Goal: Navigation & Orientation: Find specific page/section

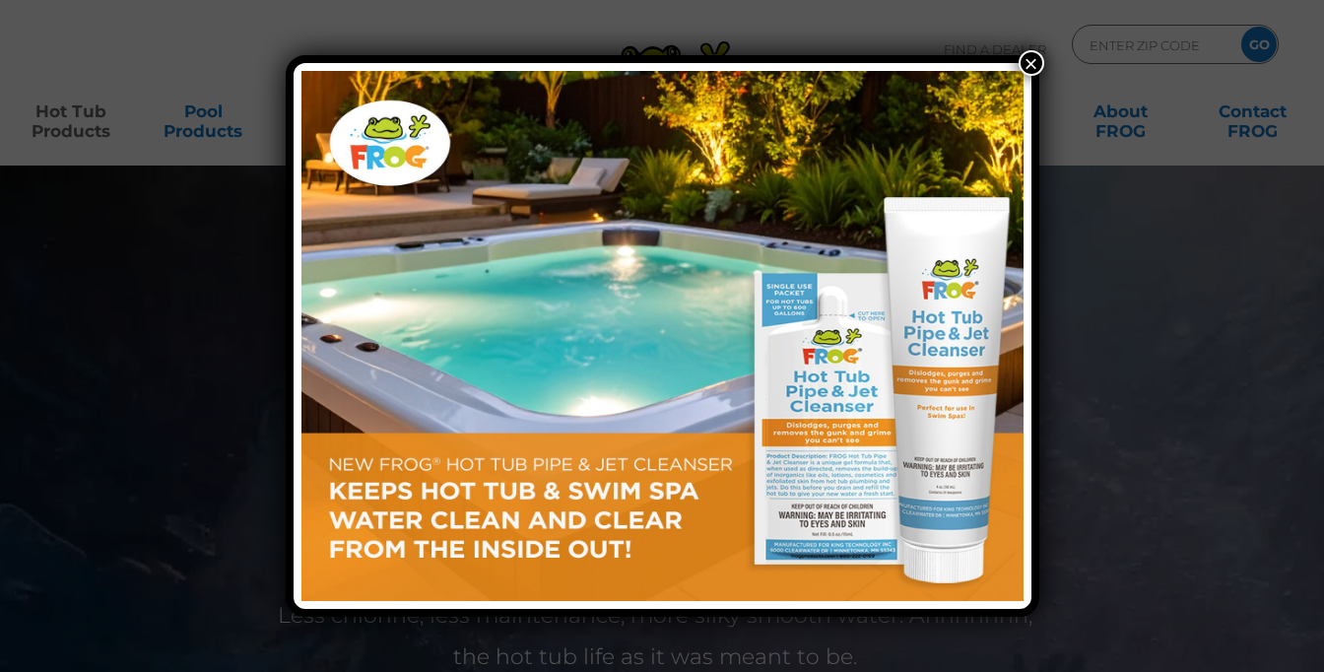
click at [1020, 65] on button "×" at bounding box center [1032, 63] width 26 height 26
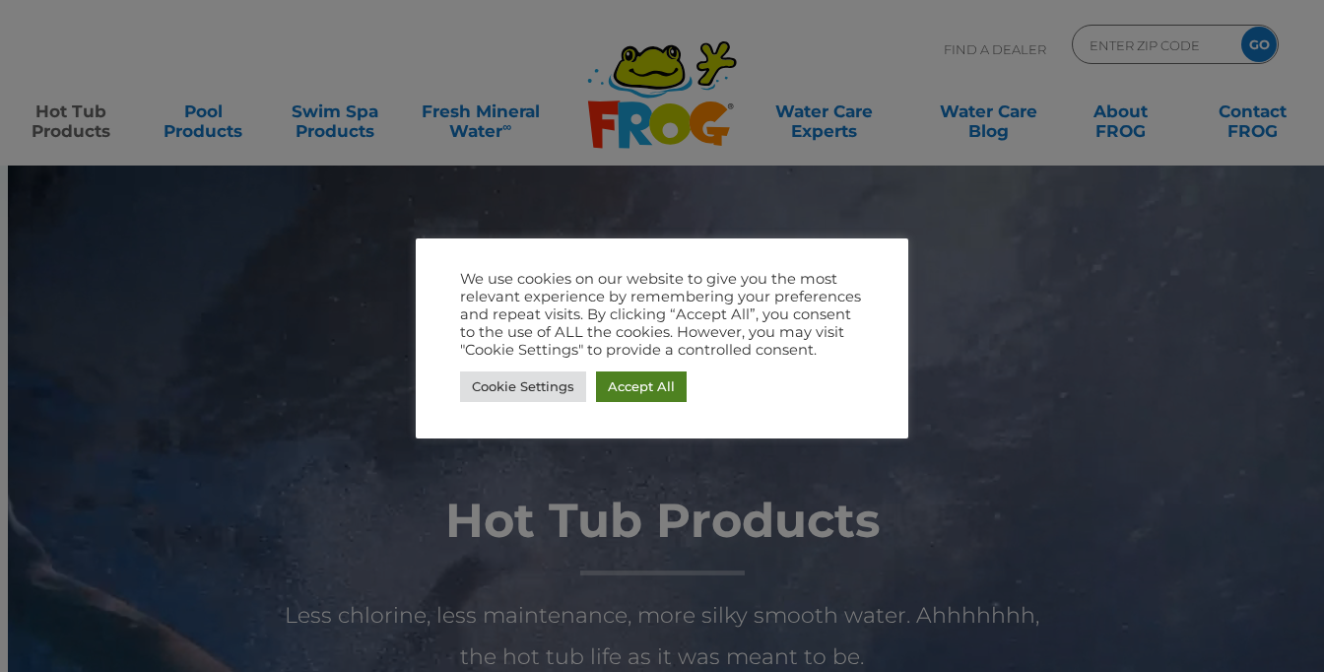
click at [622, 376] on link "Accept All" at bounding box center [641, 386] width 91 height 31
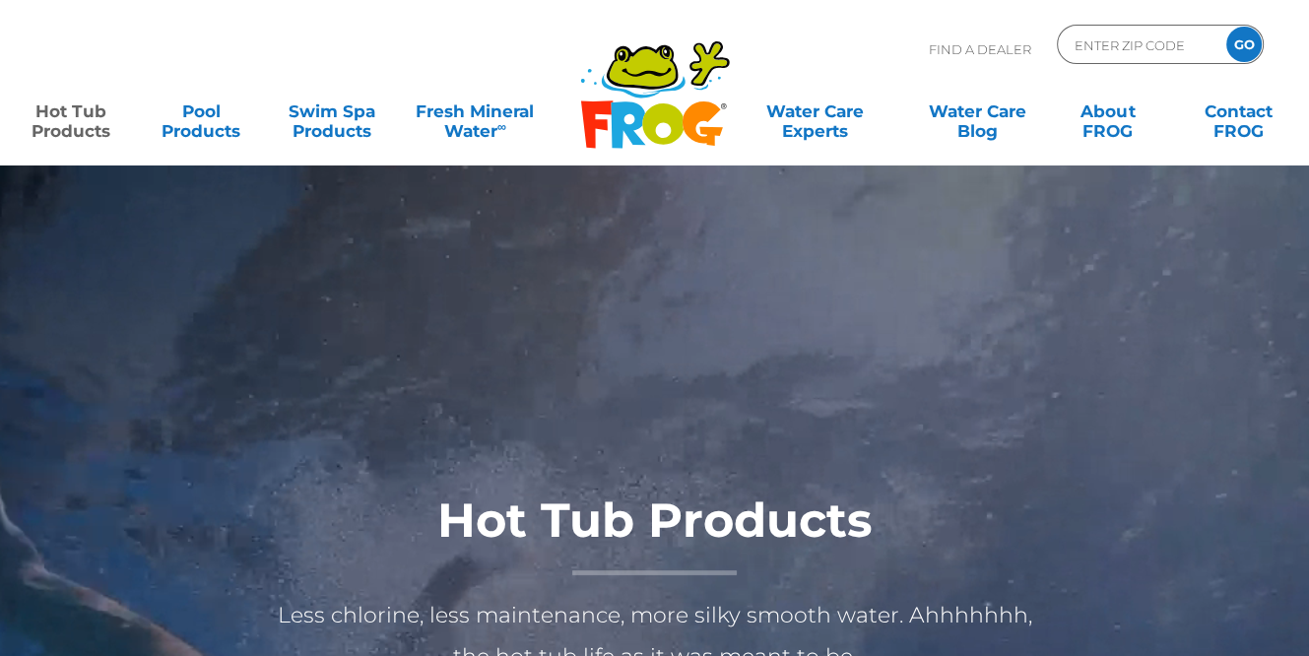
click at [962, 49] on p "Find A Dealer" at bounding box center [980, 49] width 102 height 49
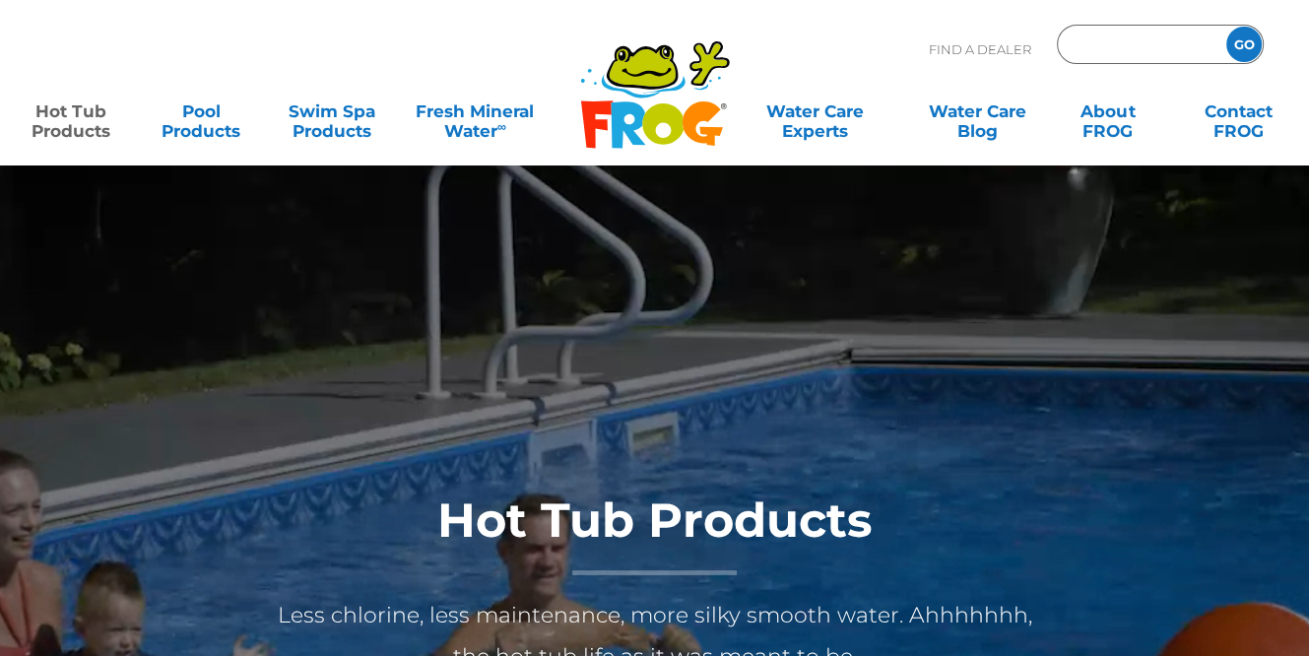
click at [1168, 34] on input "Zip Code Form" at bounding box center [1139, 45] width 133 height 29
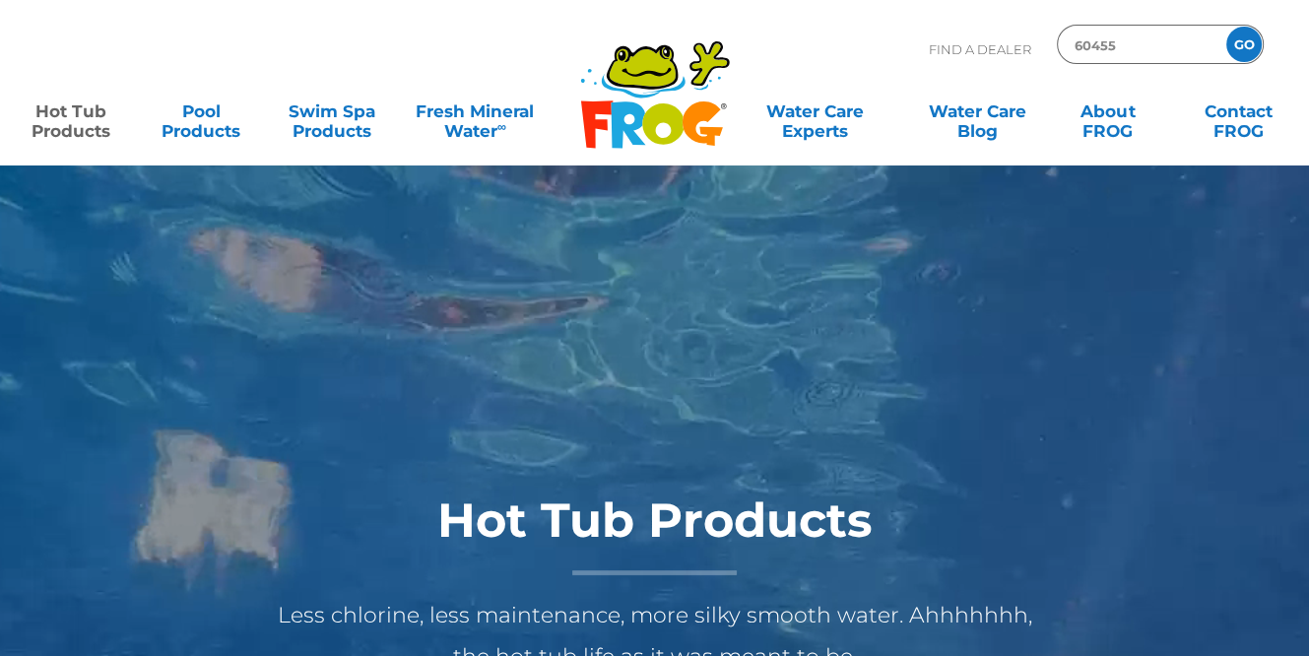
type input "60455"
click at [1237, 40] on input "GO" at bounding box center [1243, 44] width 35 height 35
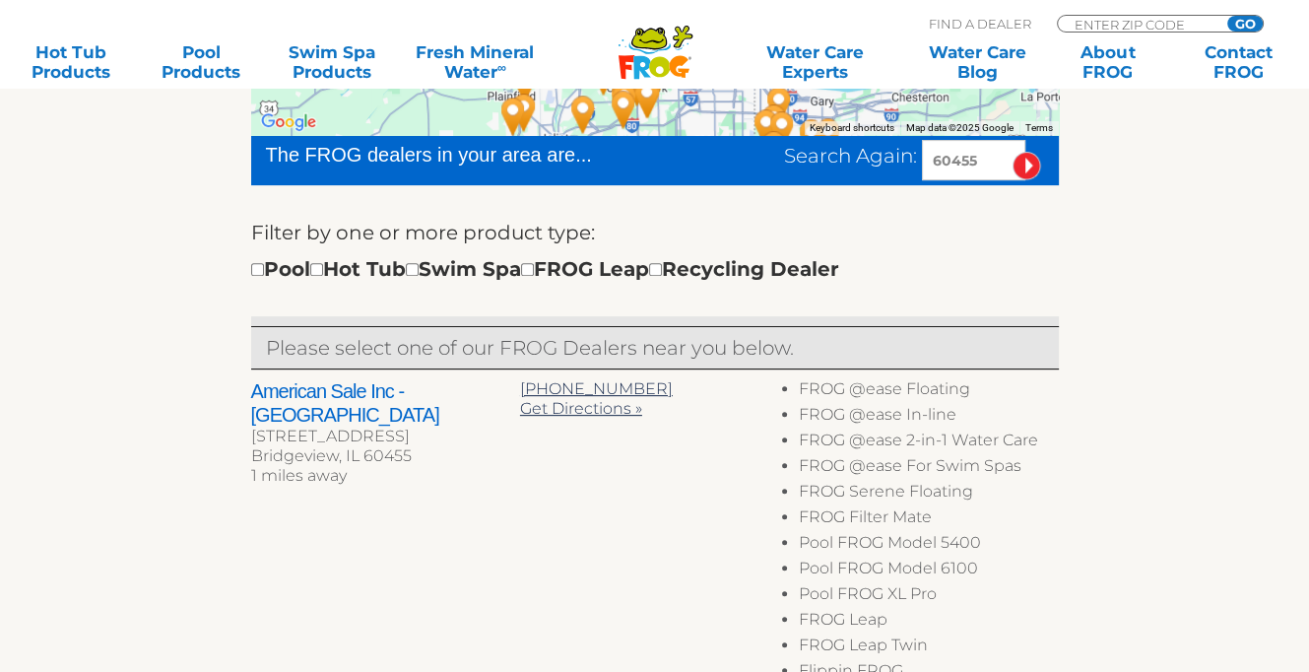
scroll to position [690, 0]
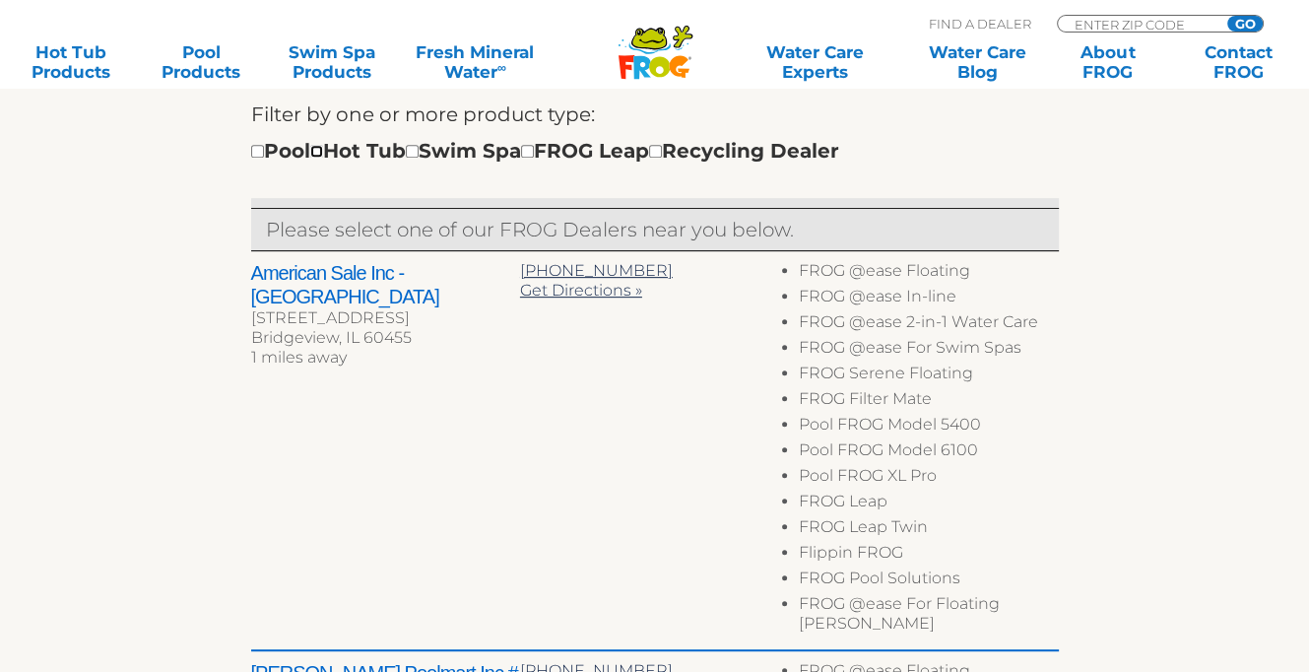
click at [323, 152] on input "checkbox" at bounding box center [316, 151] width 13 height 13
checkbox input "true"
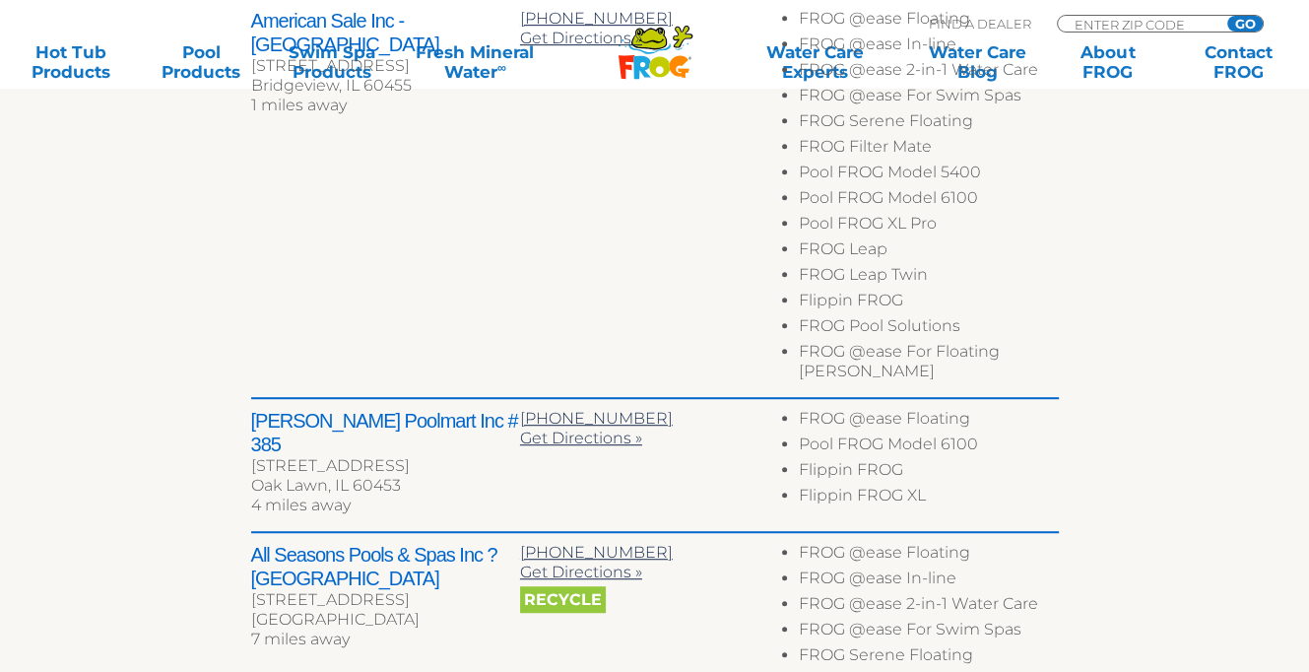
scroll to position [705, 0]
